Goal: Task Accomplishment & Management: Use online tool/utility

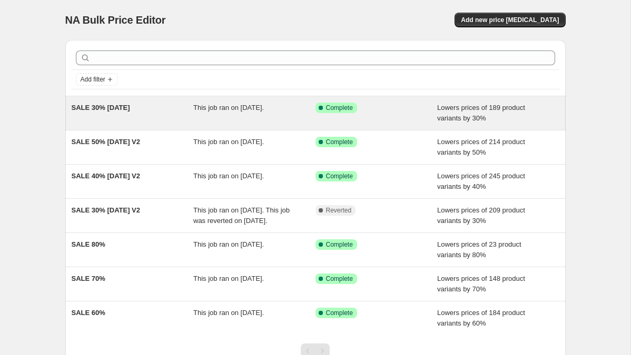
click at [153, 116] on div "SALE 30% [DATE]" at bounding box center [133, 113] width 122 height 21
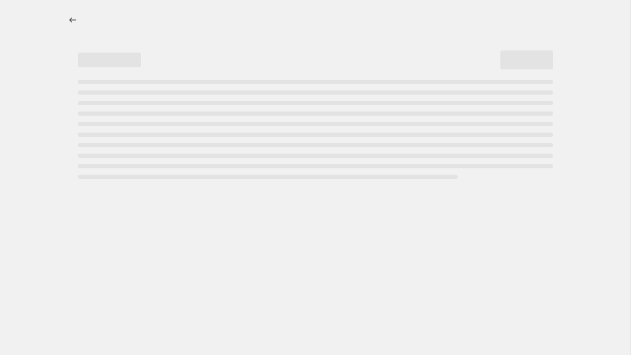
select select "percentage"
select select "tag"
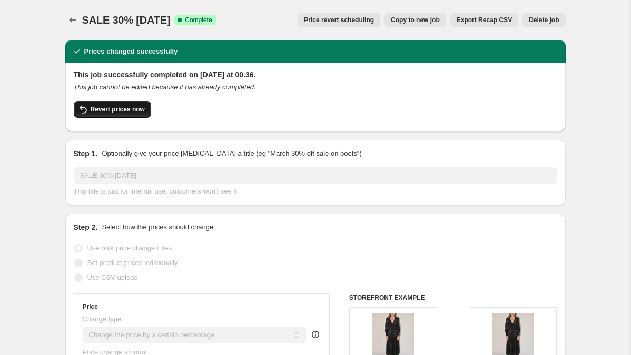
click at [140, 112] on span "Revert prices now" at bounding box center [118, 109] width 54 height 8
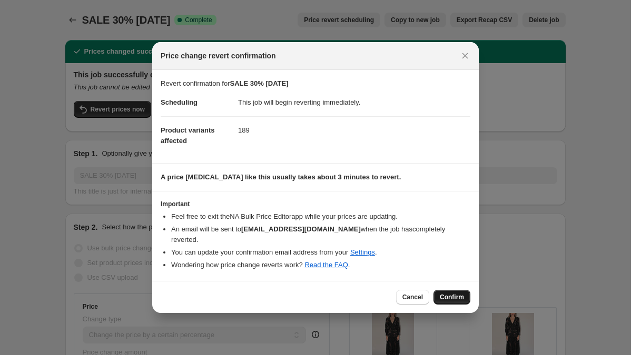
click at [456, 293] on span "Confirm" at bounding box center [452, 297] width 24 height 8
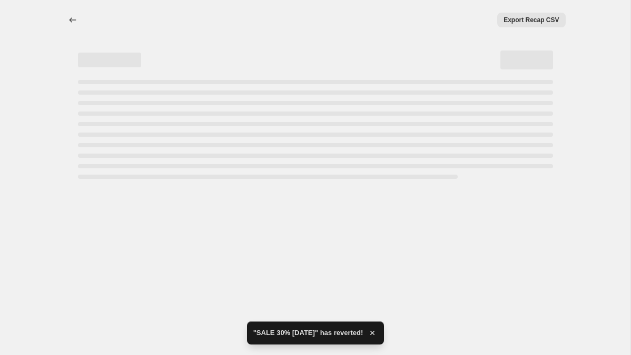
select select "percentage"
select select "tag"
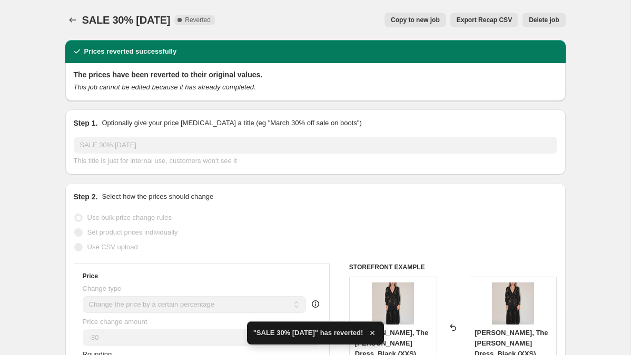
click at [423, 18] on span "Copy to new job" at bounding box center [415, 20] width 49 height 8
select select "percentage"
select select "tag"
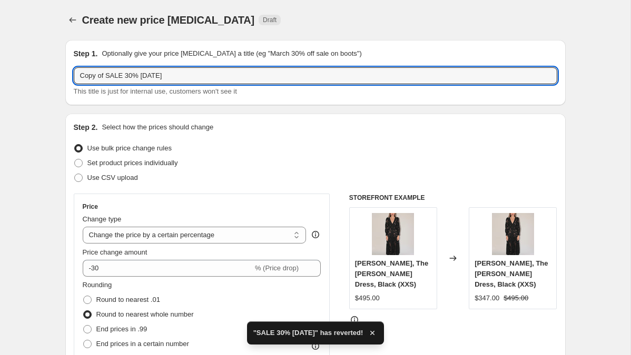
drag, startPoint x: 107, startPoint y: 74, endPoint x: 48, endPoint y: 73, distance: 59.0
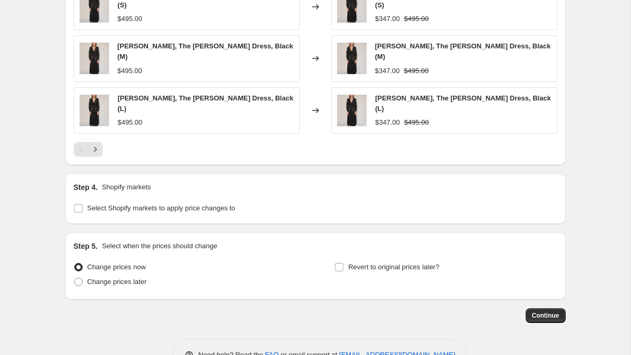
scroll to position [875, 0]
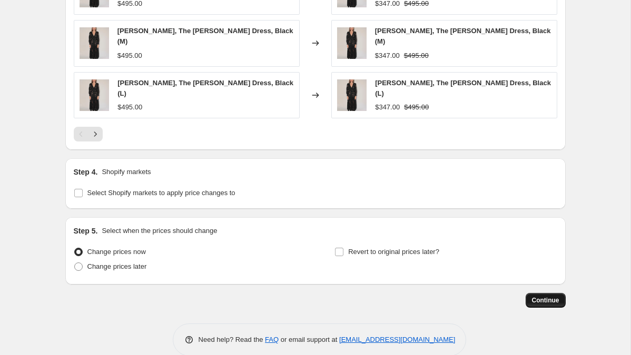
type input "SALE 30% [DATE]"
click at [530, 293] on button "Continue" at bounding box center [545, 300] width 40 height 15
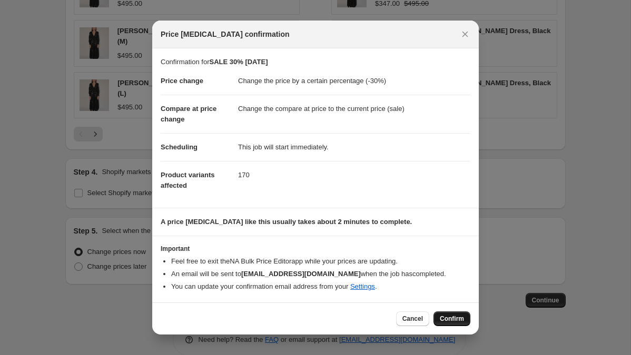
click at [450, 316] on span "Confirm" at bounding box center [452, 319] width 24 height 8
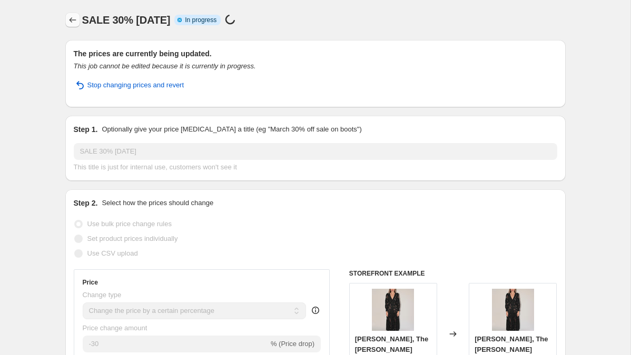
click at [71, 18] on icon "Price change jobs" at bounding box center [72, 20] width 11 height 11
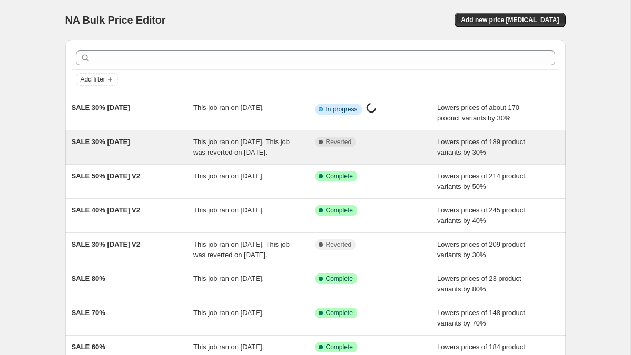
click at [177, 157] on div "SALE 30% [DATE]" at bounding box center [133, 147] width 122 height 21
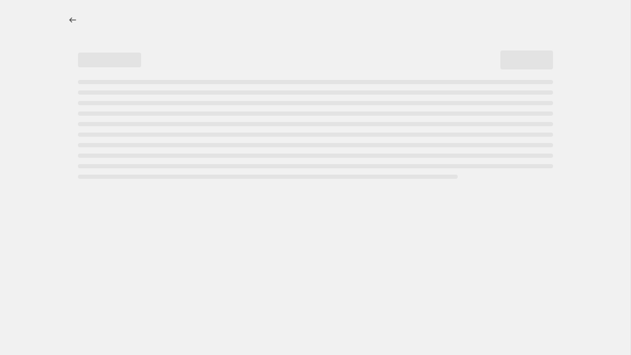
select select "percentage"
select select "tag"
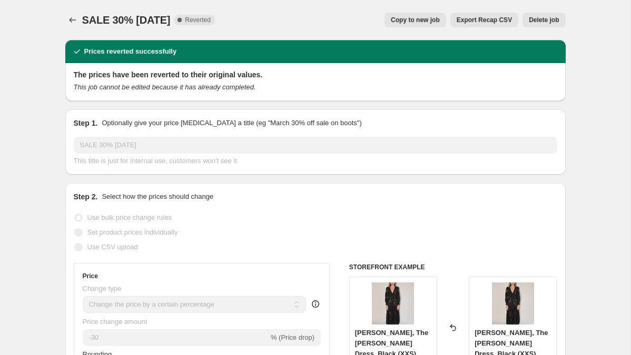
click at [543, 17] on span "Delete job" at bounding box center [544, 20] width 30 height 8
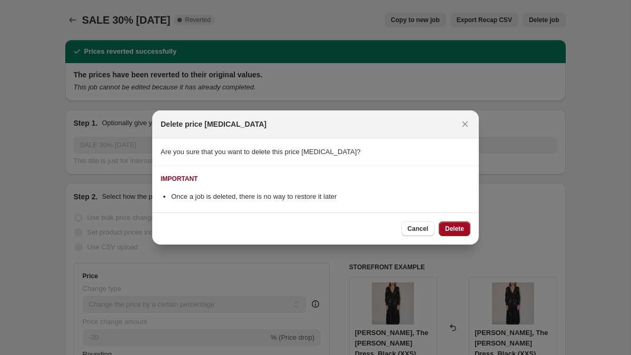
click at [460, 228] on span "Delete" at bounding box center [454, 229] width 19 height 8
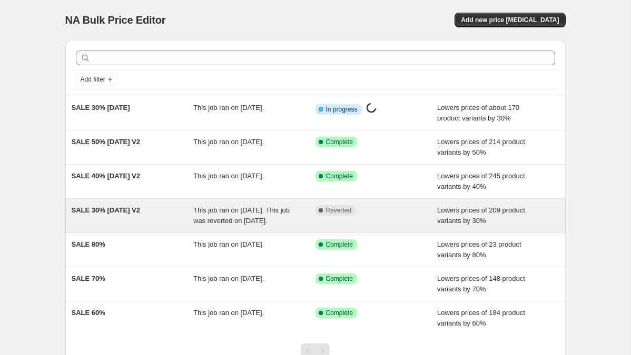
click at [141, 214] on span "SALE 30% 19 sep 2025 V2" at bounding box center [106, 210] width 69 height 8
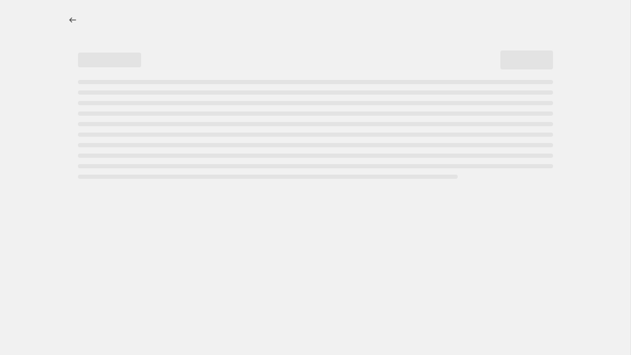
select select "percentage"
select select "tag"
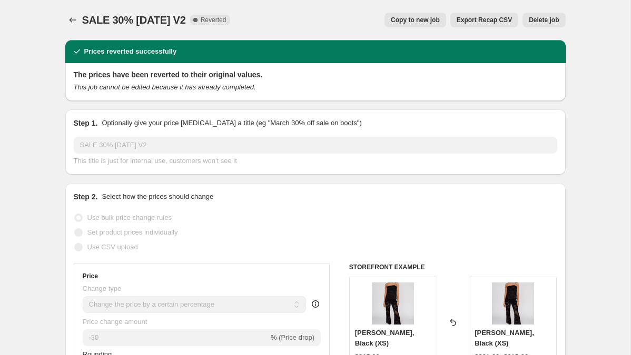
click at [547, 23] on span "Delete job" at bounding box center [544, 20] width 30 height 8
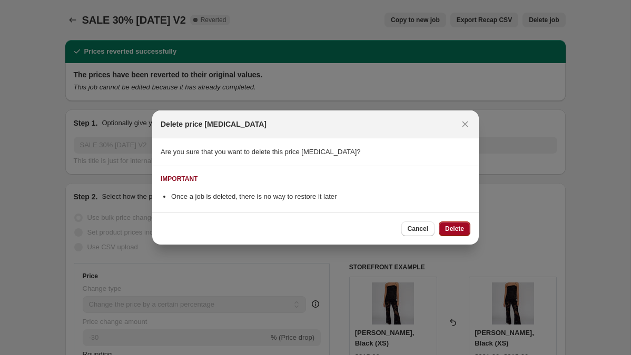
click at [449, 226] on span "Delete" at bounding box center [454, 229] width 19 height 8
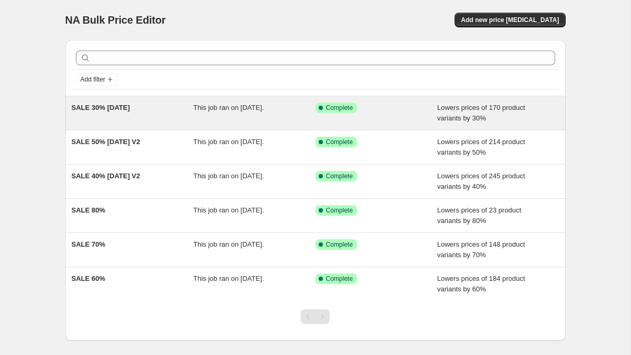
click at [128, 108] on span "SALE 30% [DATE]" at bounding box center [101, 108] width 58 height 8
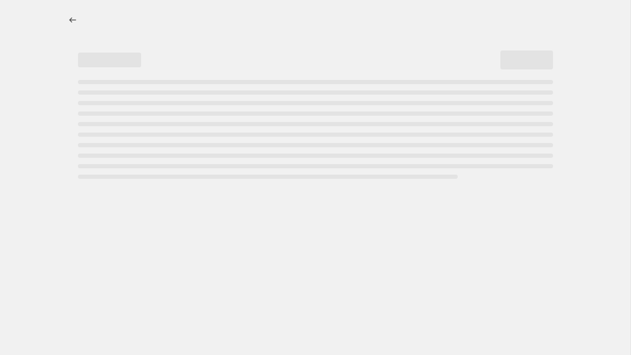
select select "percentage"
select select "tag"
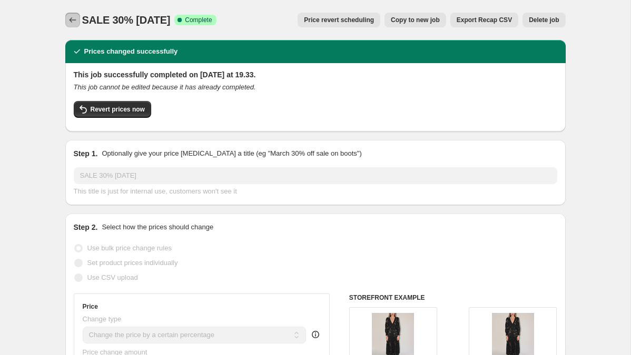
click at [71, 19] on icon "Price change jobs" at bounding box center [72, 19] width 7 height 5
